Goal: Task Accomplishment & Management: Use online tool/utility

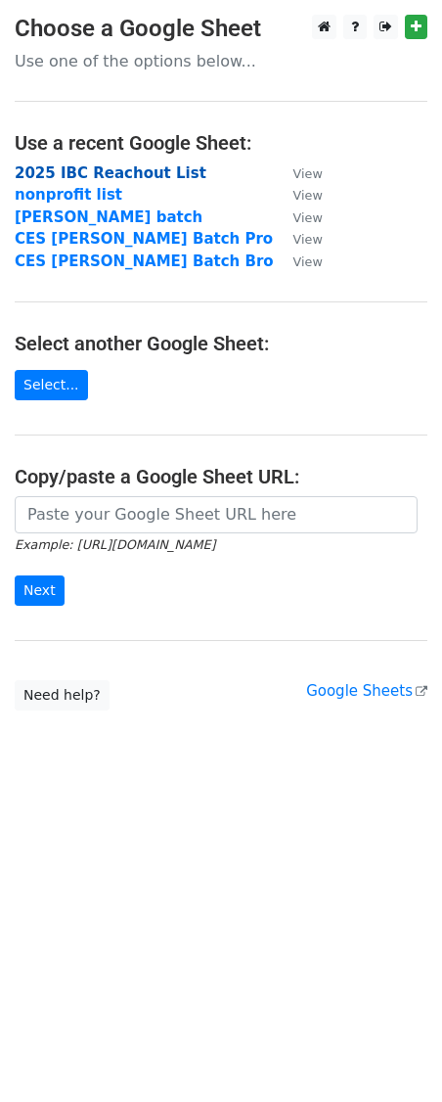
click at [166, 173] on strong "2025 IBC Reachout List" at bounding box center [111, 173] width 192 height 18
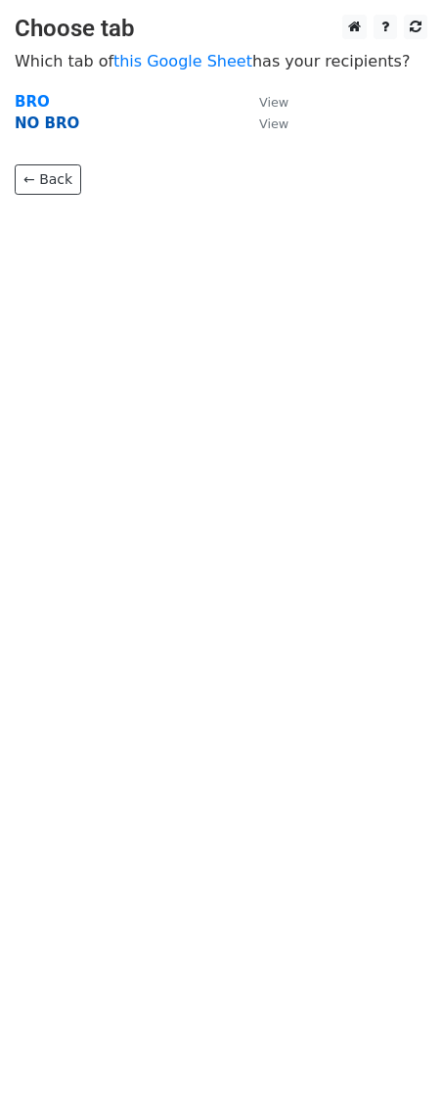
click at [55, 125] on strong "NO BRO" at bounding box center [47, 123] width 65 height 18
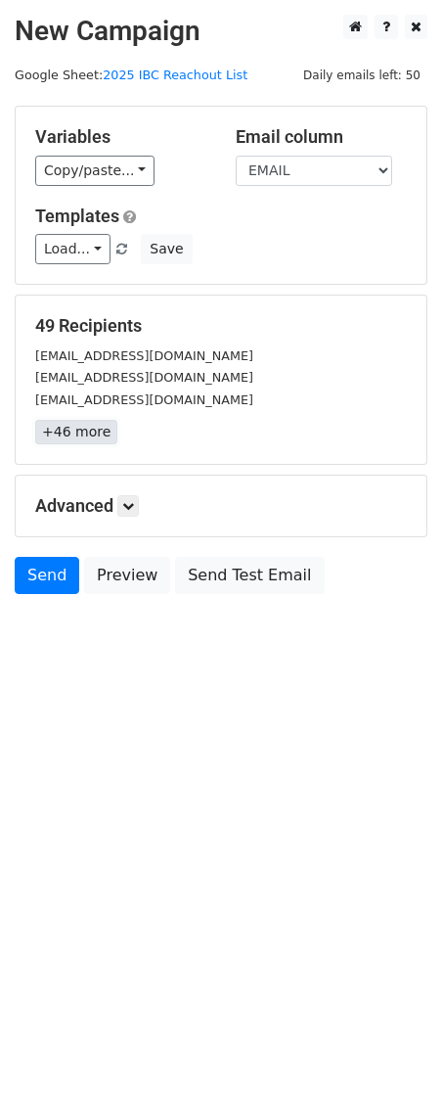
click at [76, 432] on link "+46 more" at bounding box center [76, 432] width 82 height 24
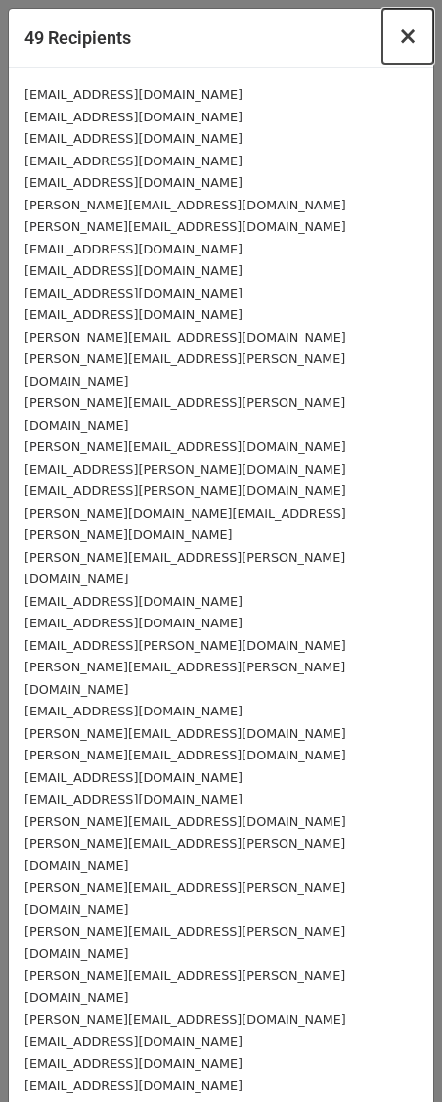
click at [417, 38] on button "×" at bounding box center [408, 36] width 51 height 55
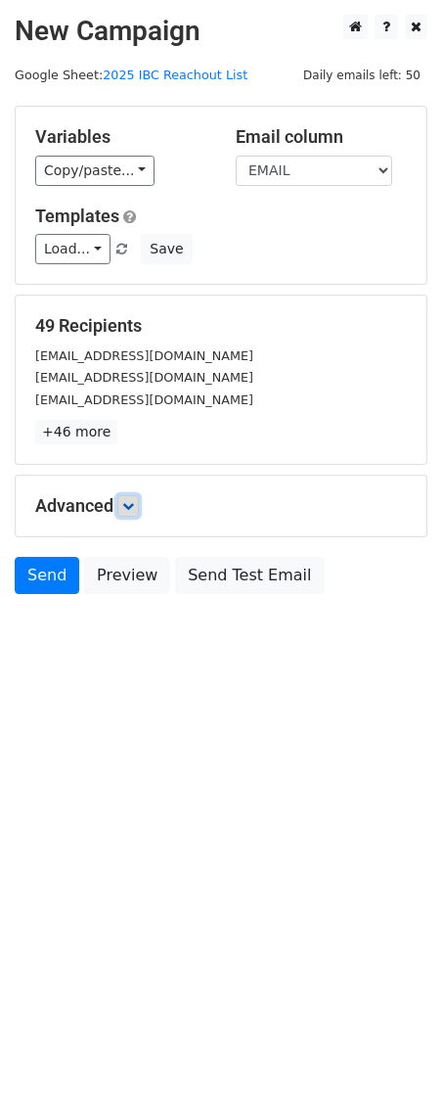
click at [126, 505] on icon at bounding box center [128, 506] width 12 height 12
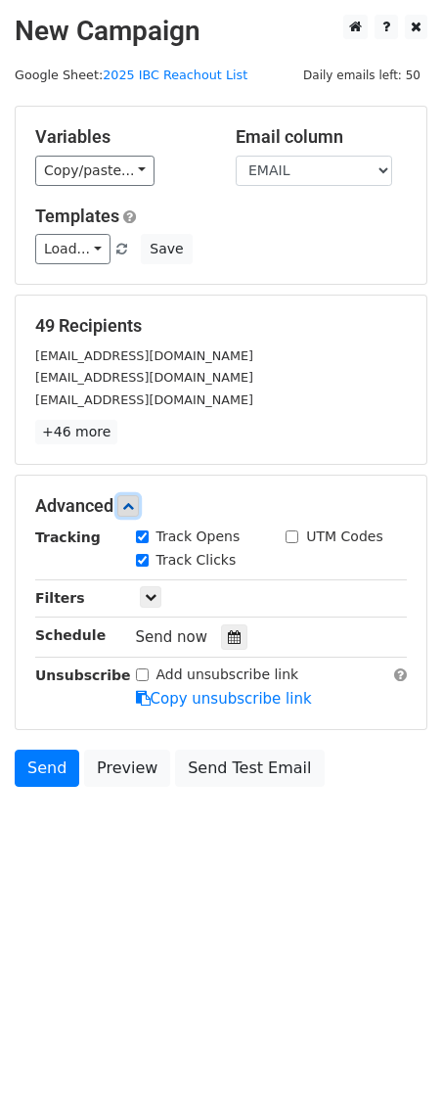
click at [126, 505] on icon at bounding box center [128, 506] width 12 height 12
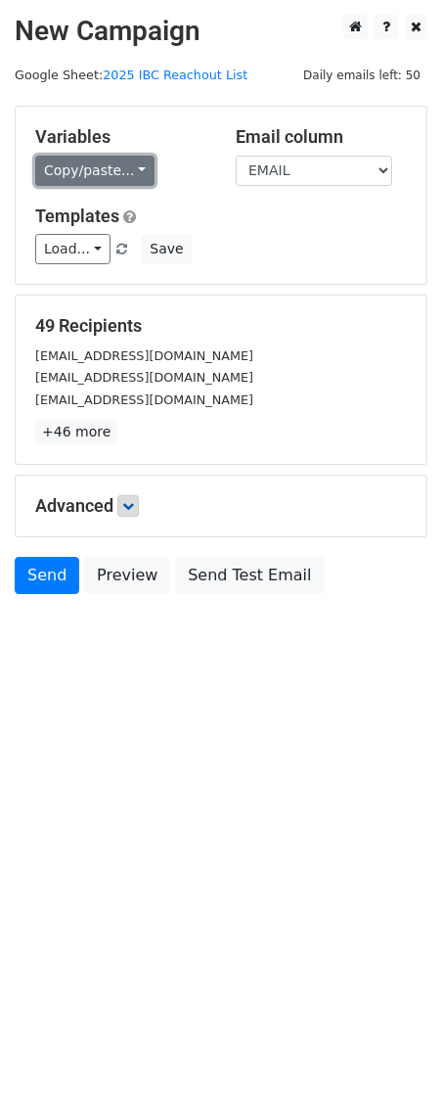
click at [139, 166] on link "Copy/paste..." at bounding box center [94, 171] width 119 height 30
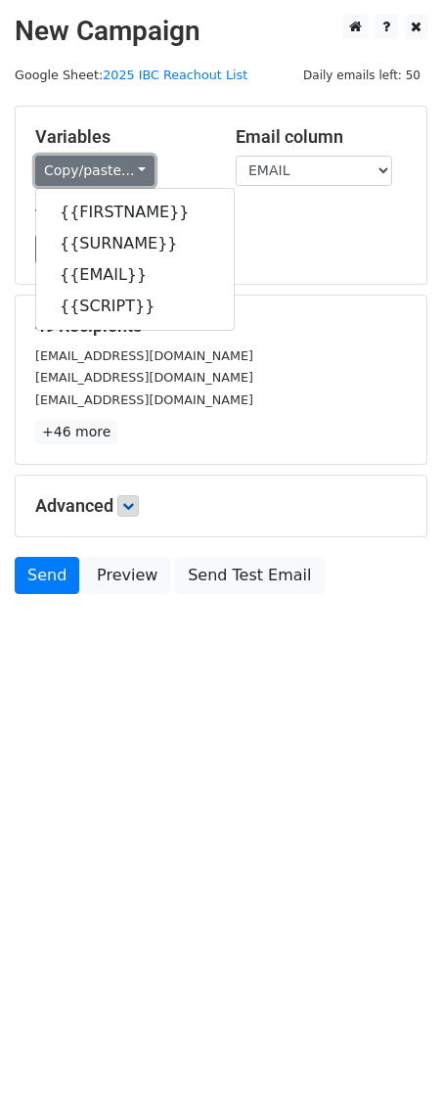
click at [139, 166] on link "Copy/paste..." at bounding box center [94, 171] width 119 height 30
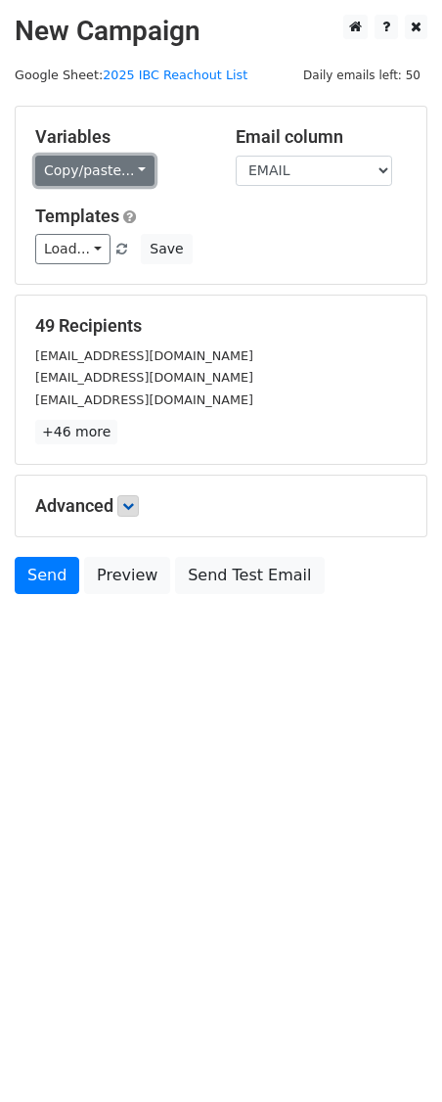
click at [130, 173] on link "Copy/paste..." at bounding box center [94, 171] width 119 height 30
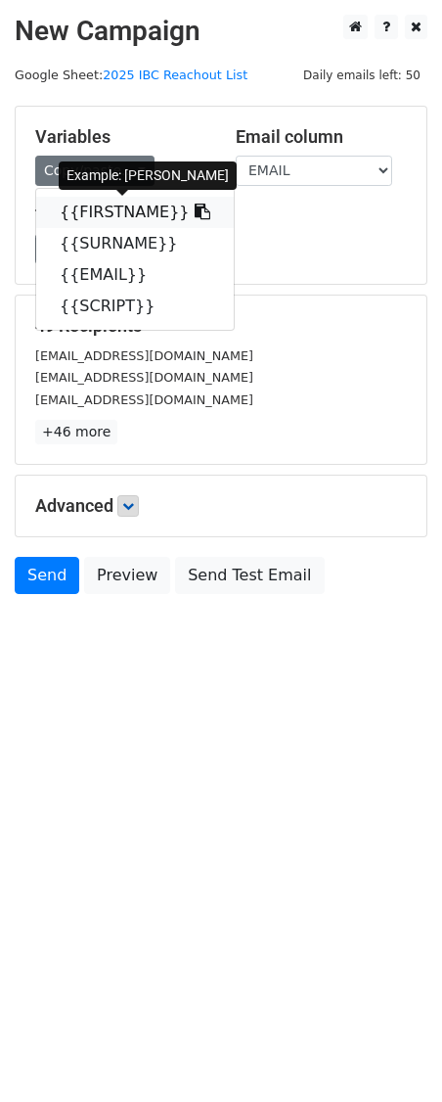
click at [129, 213] on link "{{FIRSTNAME}}" at bounding box center [135, 212] width 198 height 31
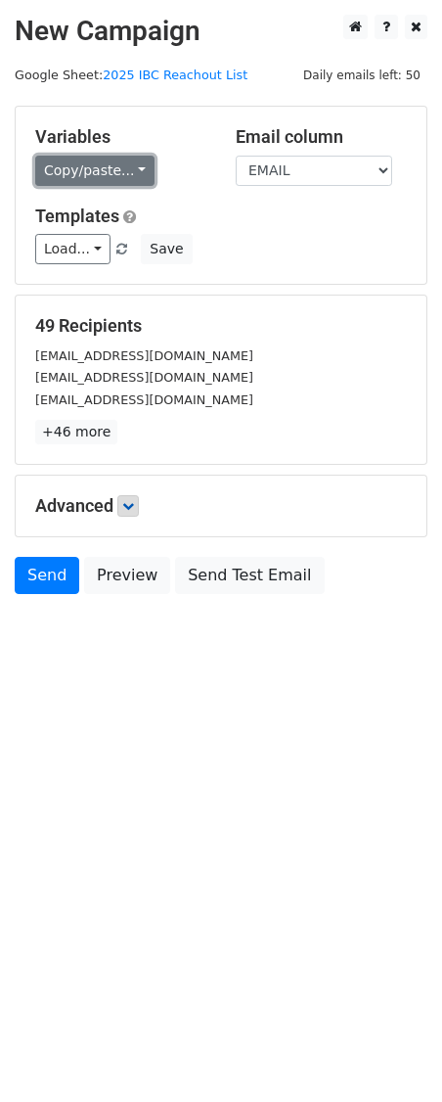
click at [135, 168] on link "Copy/paste..." at bounding box center [94, 171] width 119 height 30
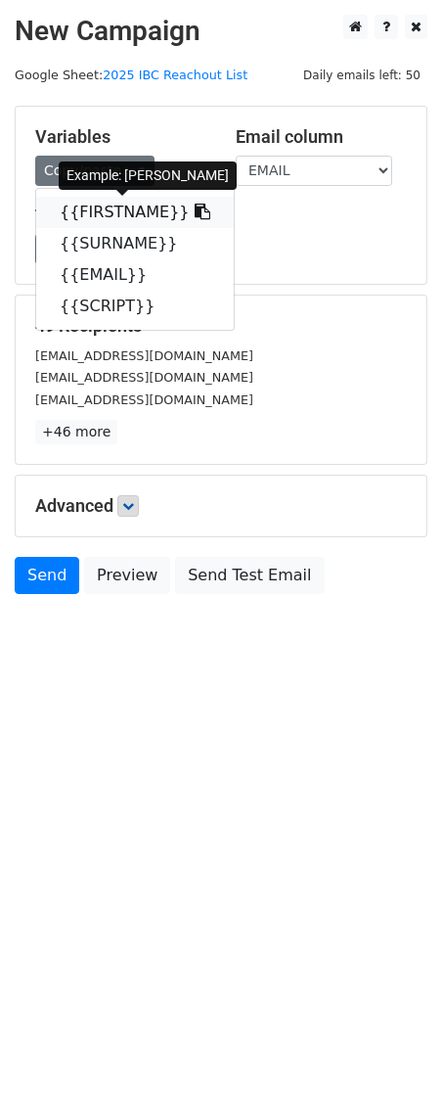
click at [128, 208] on link "{{FIRSTNAME}}" at bounding box center [135, 212] width 198 height 31
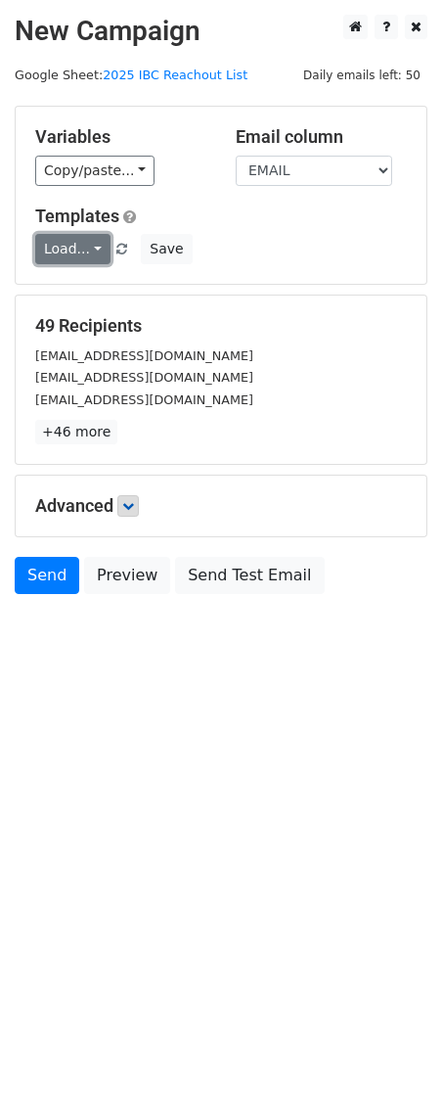
click at [91, 251] on link "Load..." at bounding box center [72, 249] width 75 height 30
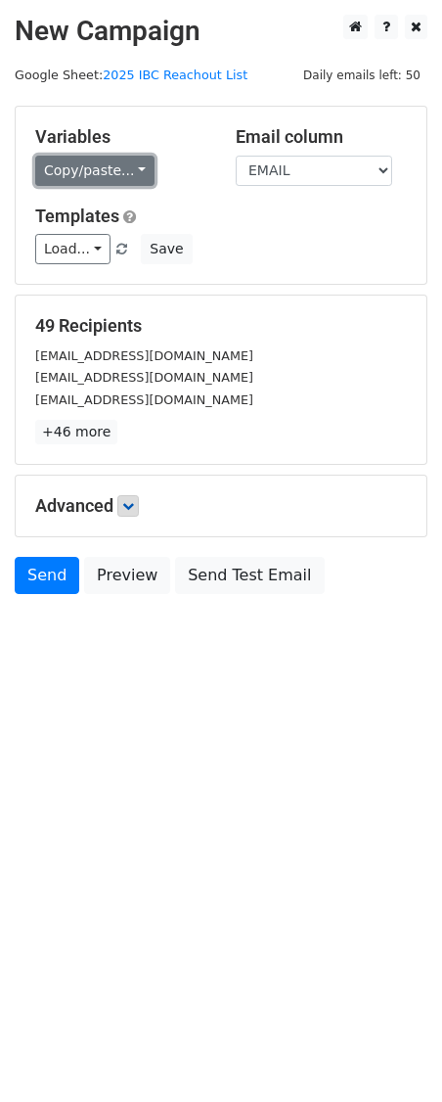
click at [138, 169] on link "Copy/paste..." at bounding box center [94, 171] width 119 height 30
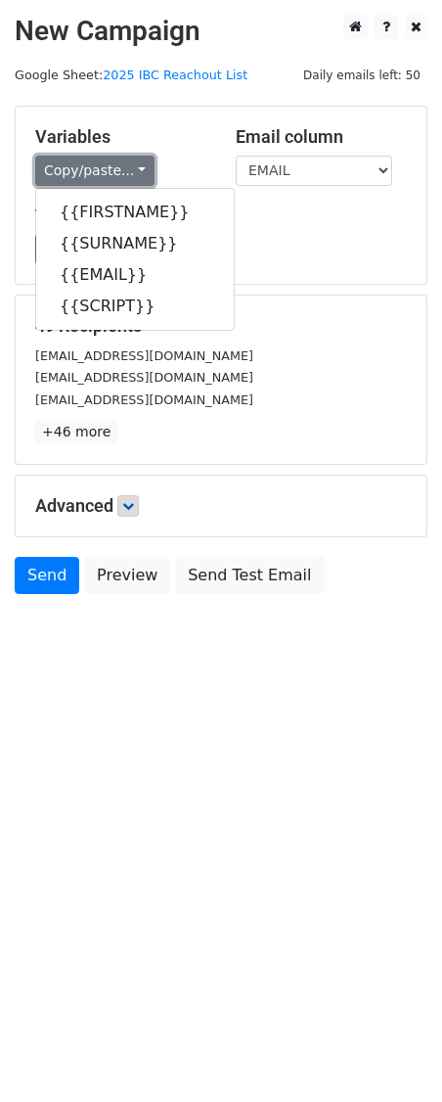
click at [138, 169] on link "Copy/paste..." at bounding box center [94, 171] width 119 height 30
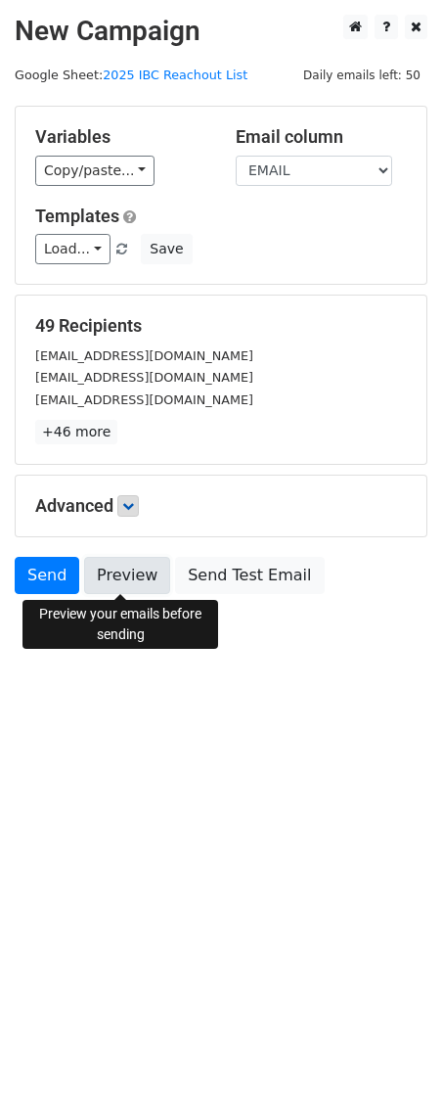
click at [122, 574] on link "Preview" at bounding box center [127, 575] width 86 height 37
